Goal: Information Seeking & Learning: Find specific fact

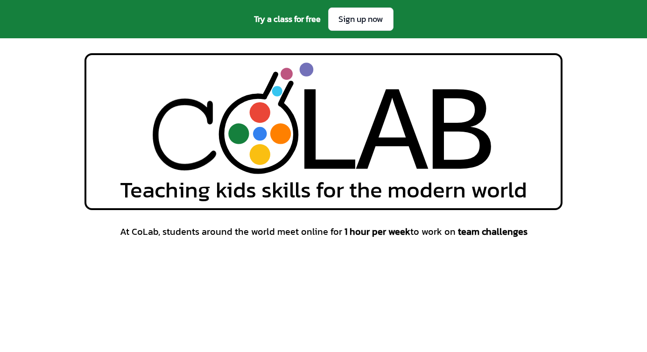
scroll to position [3339, 0]
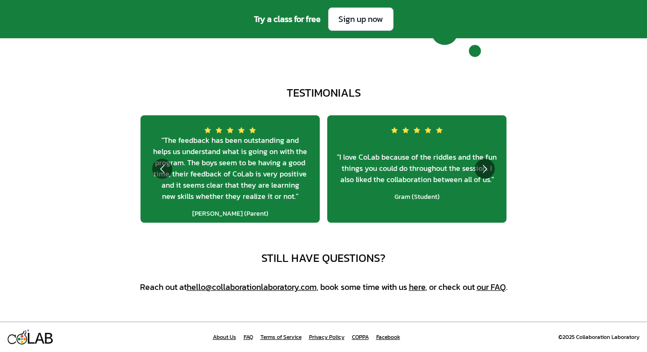
click at [244, 334] on link "FAQ" at bounding box center [248, 336] width 9 height 7
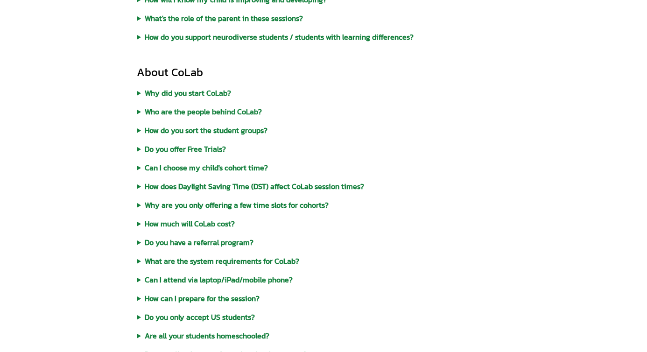
scroll to position [434, 0]
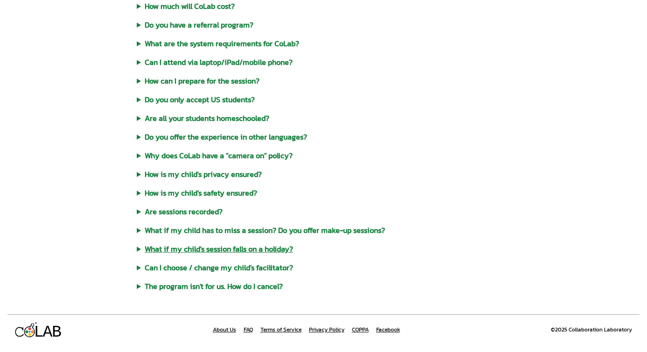
click at [249, 252] on summary "What if my child's session falls on a holiday?" at bounding box center [323, 248] width 373 height 11
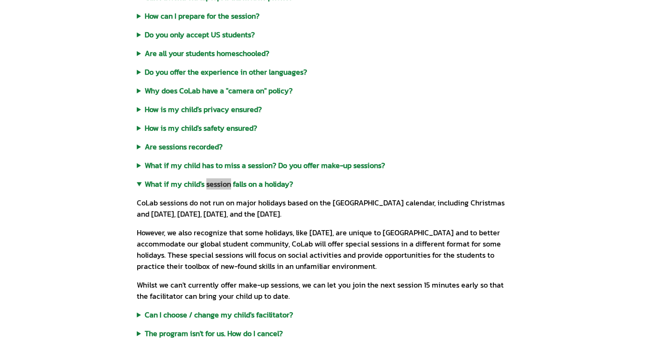
scroll to position [507, 0]
